Goal: Information Seeking & Learning: Learn about a topic

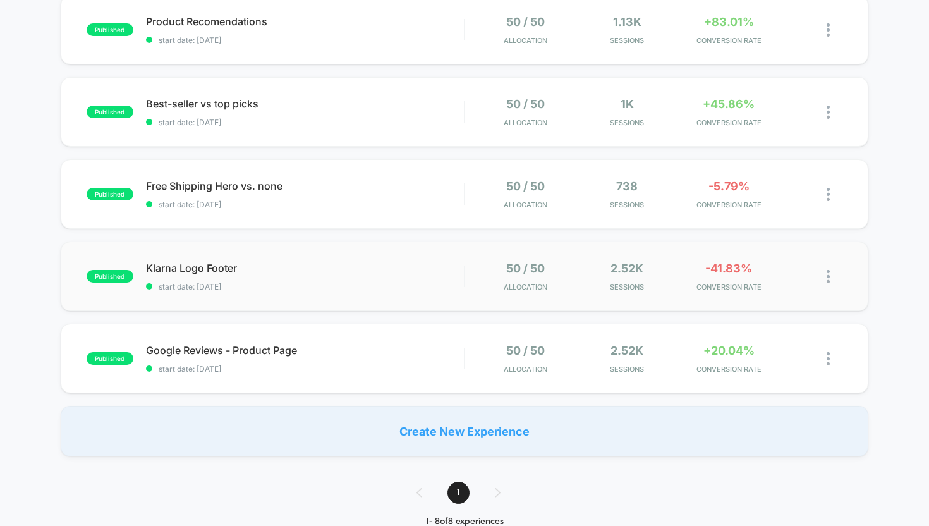
scroll to position [392, 0]
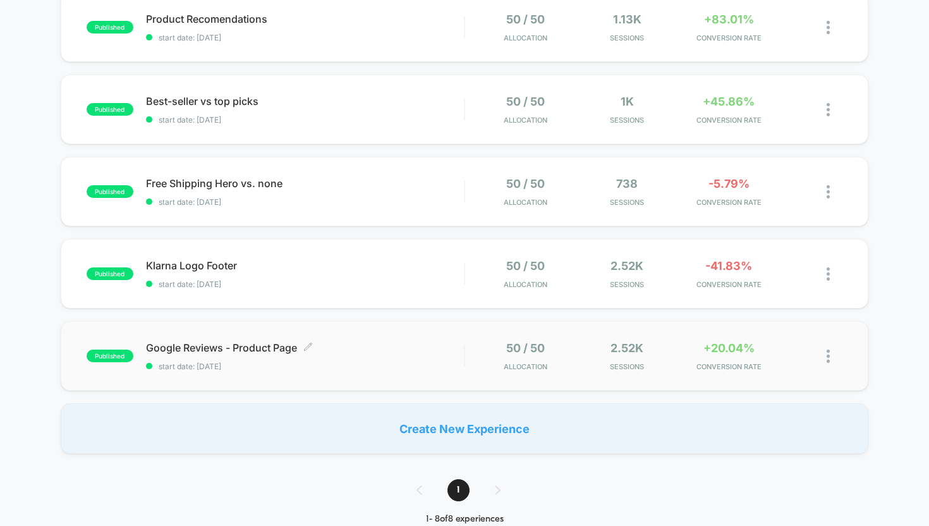
click at [267, 359] on div "Google Reviews - Product Page Click to edit experience details Click to edit ex…" at bounding box center [305, 356] width 319 height 30
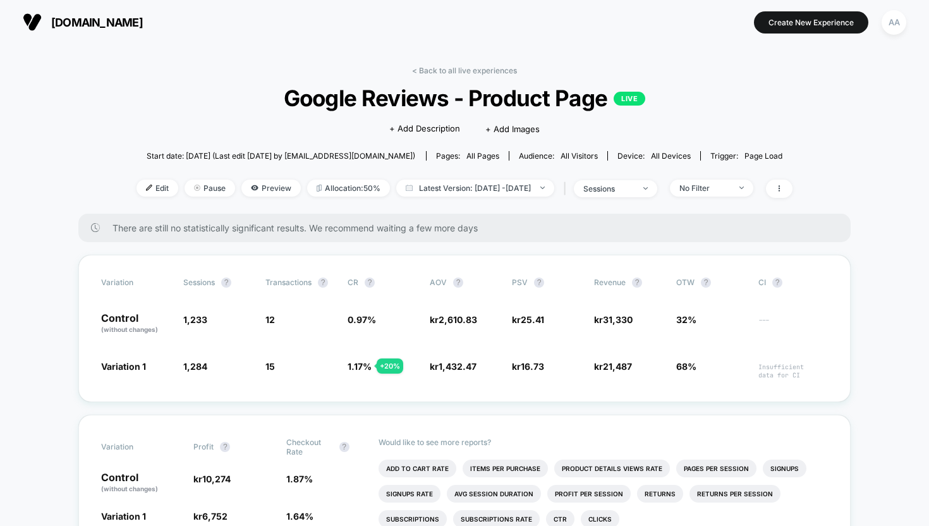
scroll to position [101, 0]
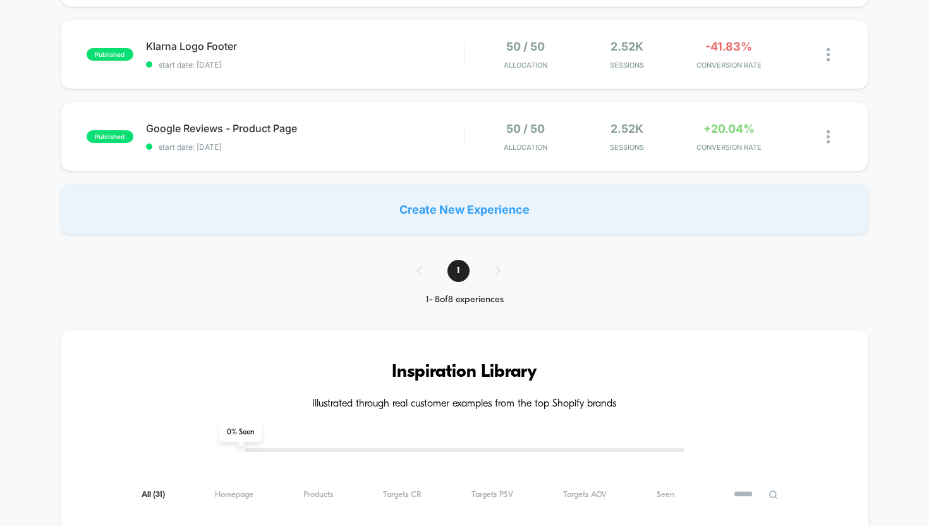
scroll to position [441, 0]
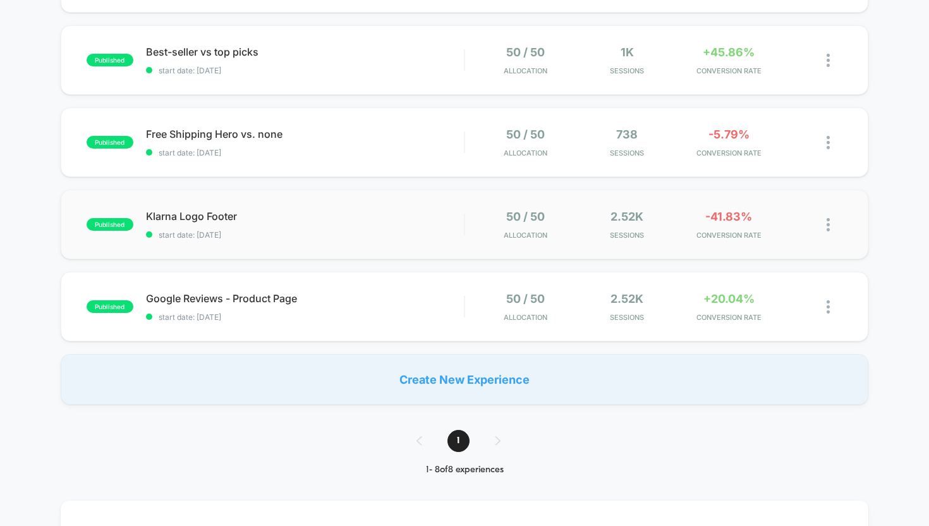
click at [255, 245] on div "published Klarna Logo Footer start date: [DATE] 50 / 50 Allocation 2.52k Sessio…" at bounding box center [465, 225] width 808 height 70
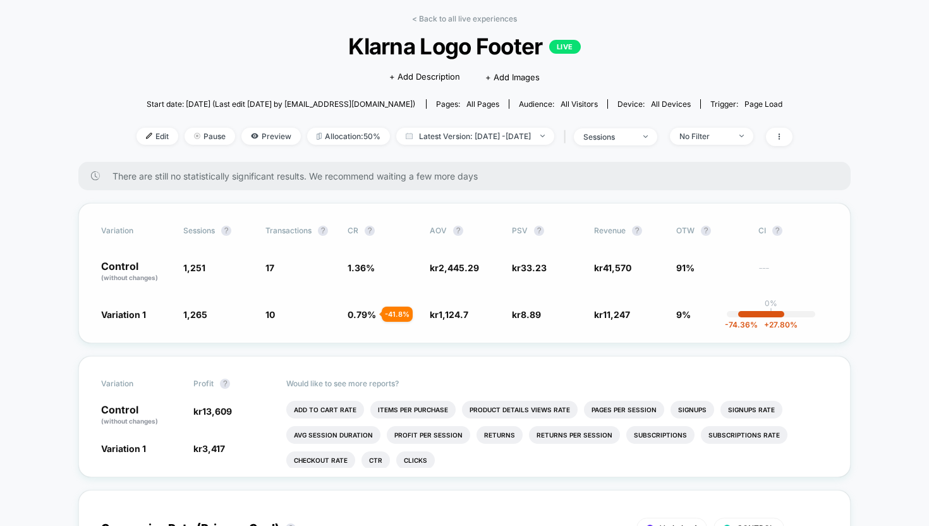
scroll to position [30, 0]
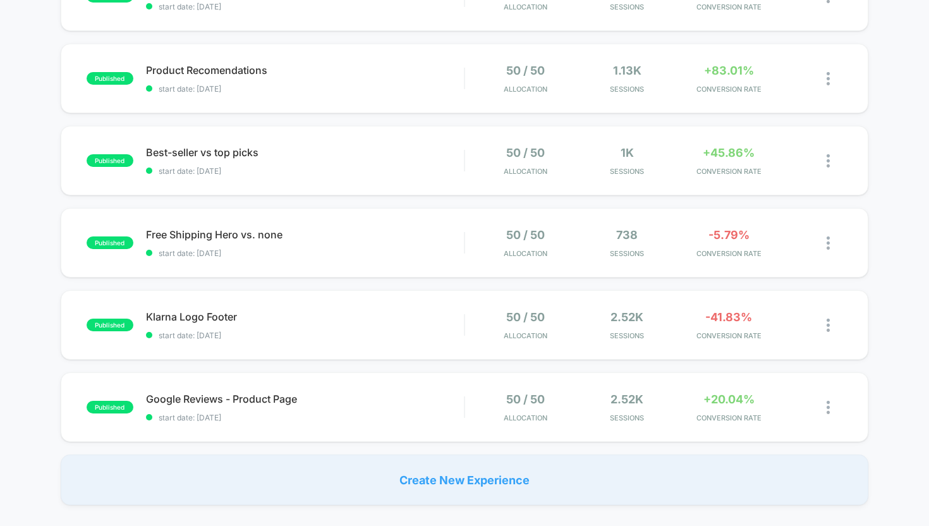
scroll to position [340, 0]
click at [275, 253] on span "start date: [DATE]" at bounding box center [305, 253] width 319 height 9
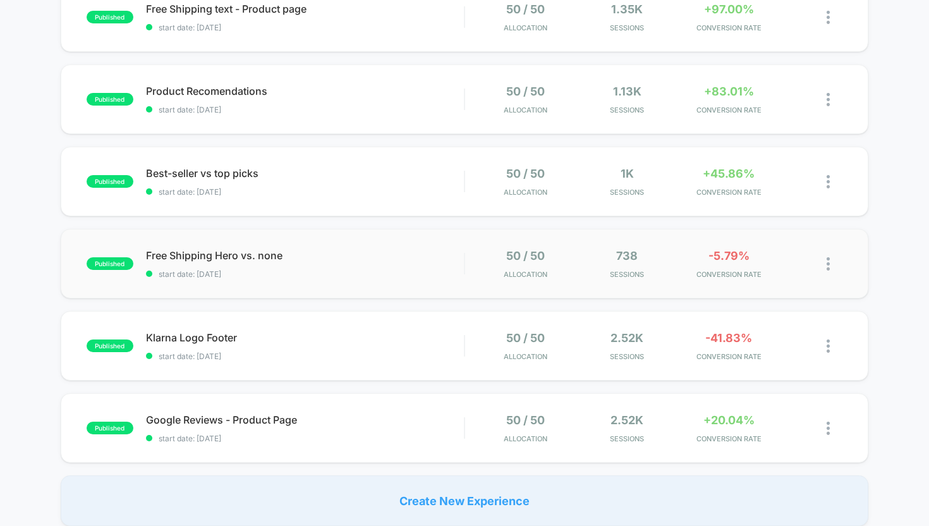
scroll to position [315, 0]
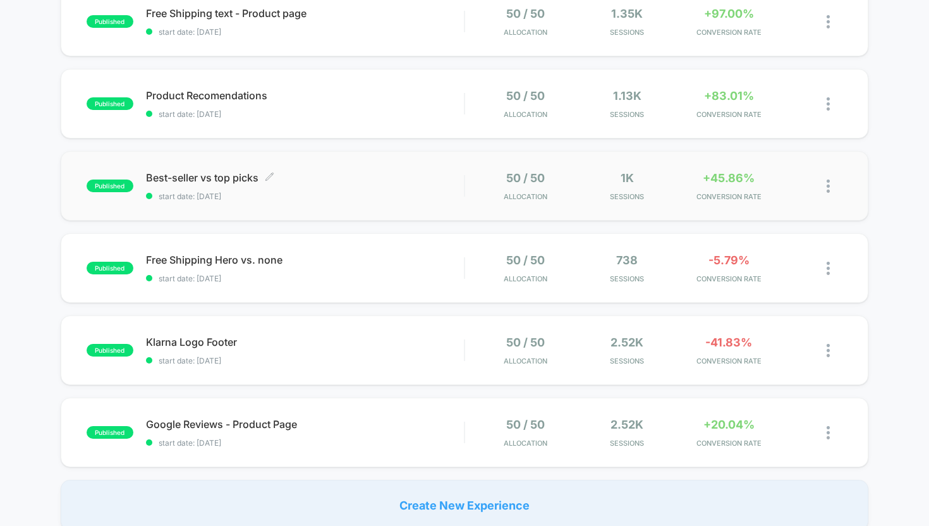
click at [195, 188] on div "Best-seller vs top picks Click to edit experience details Click to edit experie…" at bounding box center [305, 186] width 319 height 30
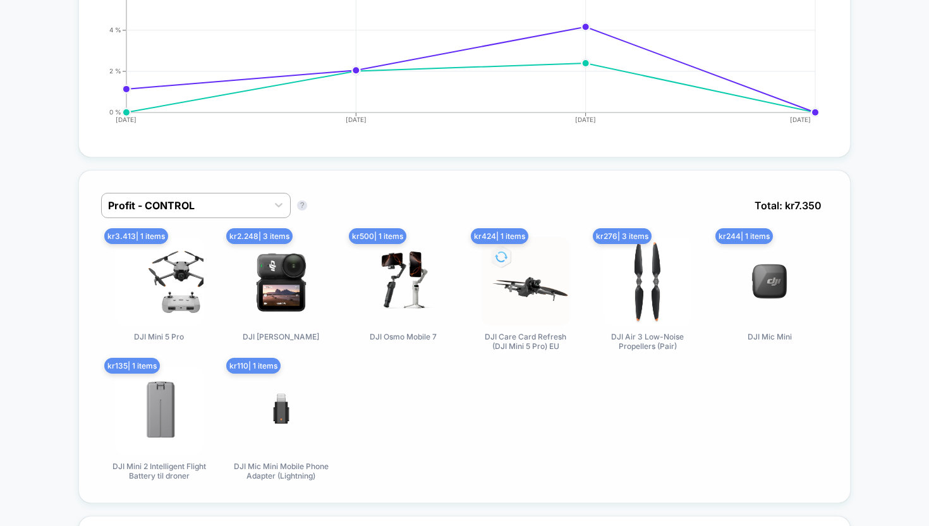
scroll to position [871, 0]
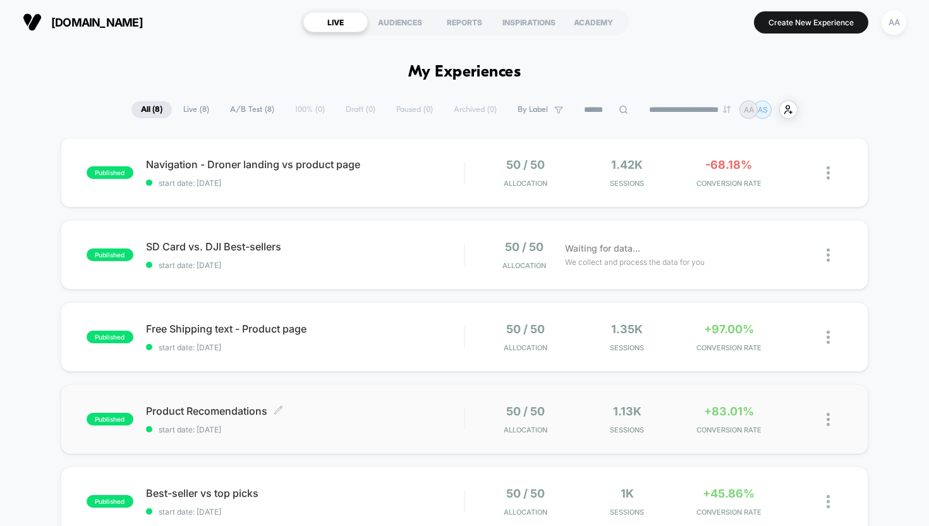
click at [272, 423] on div "Product Recomendations Click to edit experience details Click to edit experienc…" at bounding box center [305, 420] width 319 height 30
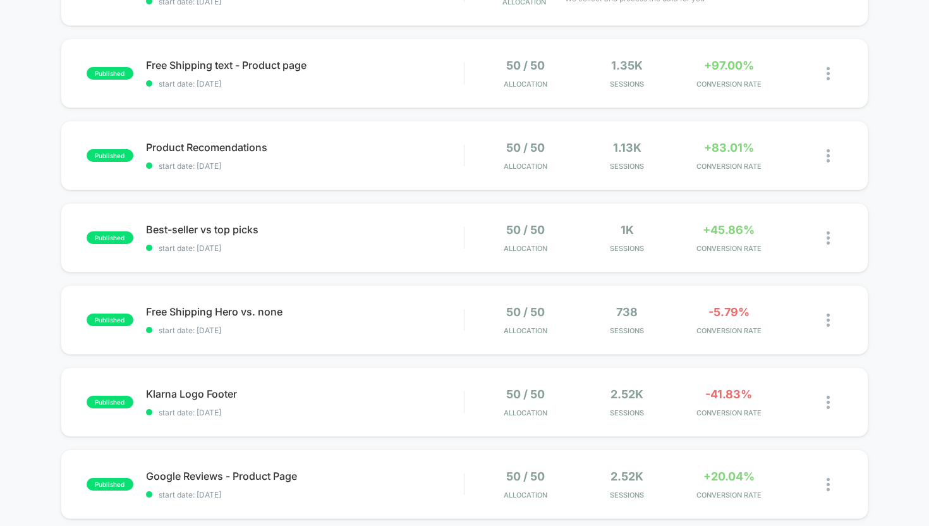
scroll to position [82, 0]
